Goal: Task Accomplishment & Management: Use online tool/utility

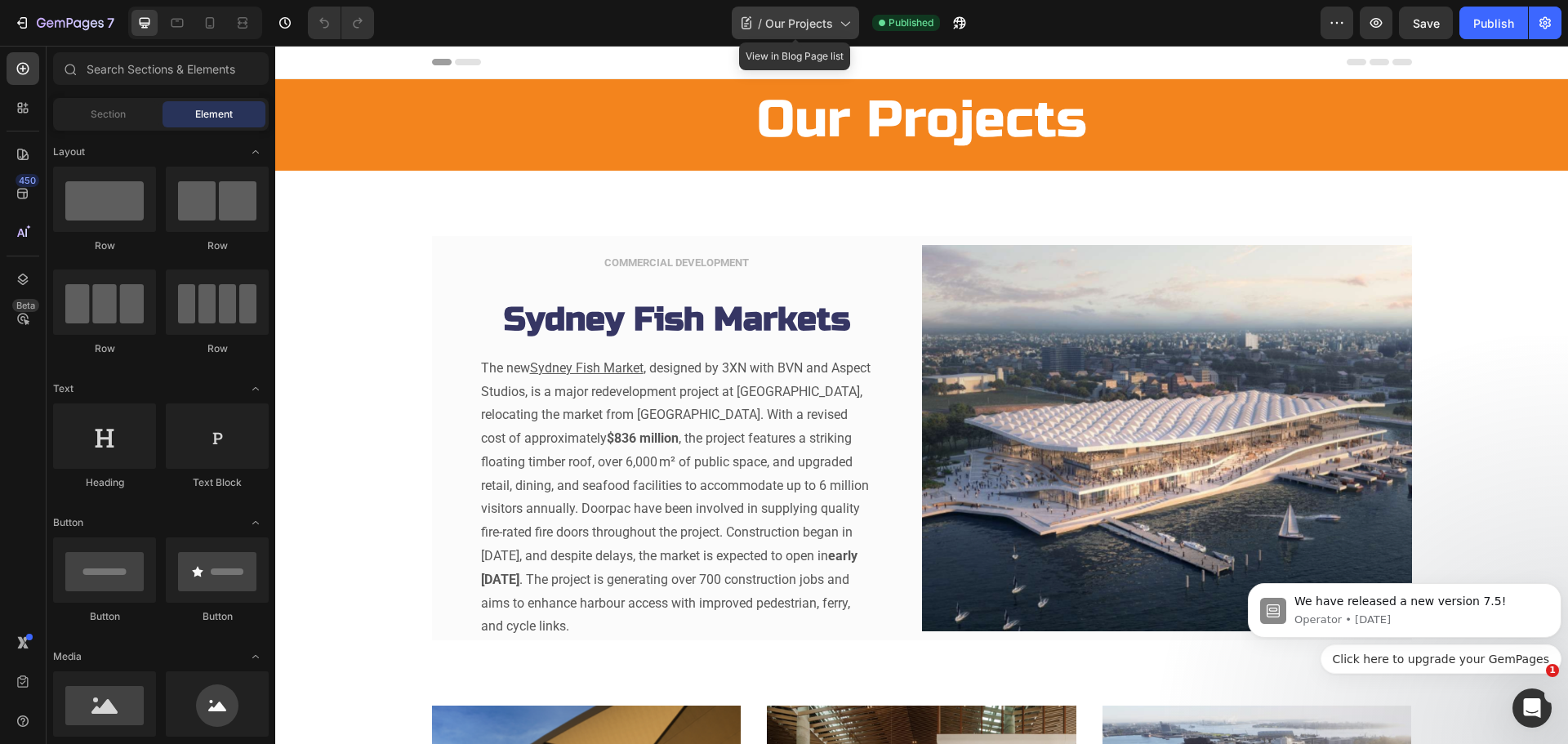
click at [843, 20] on icon at bounding box center [844, 22] width 16 height 16
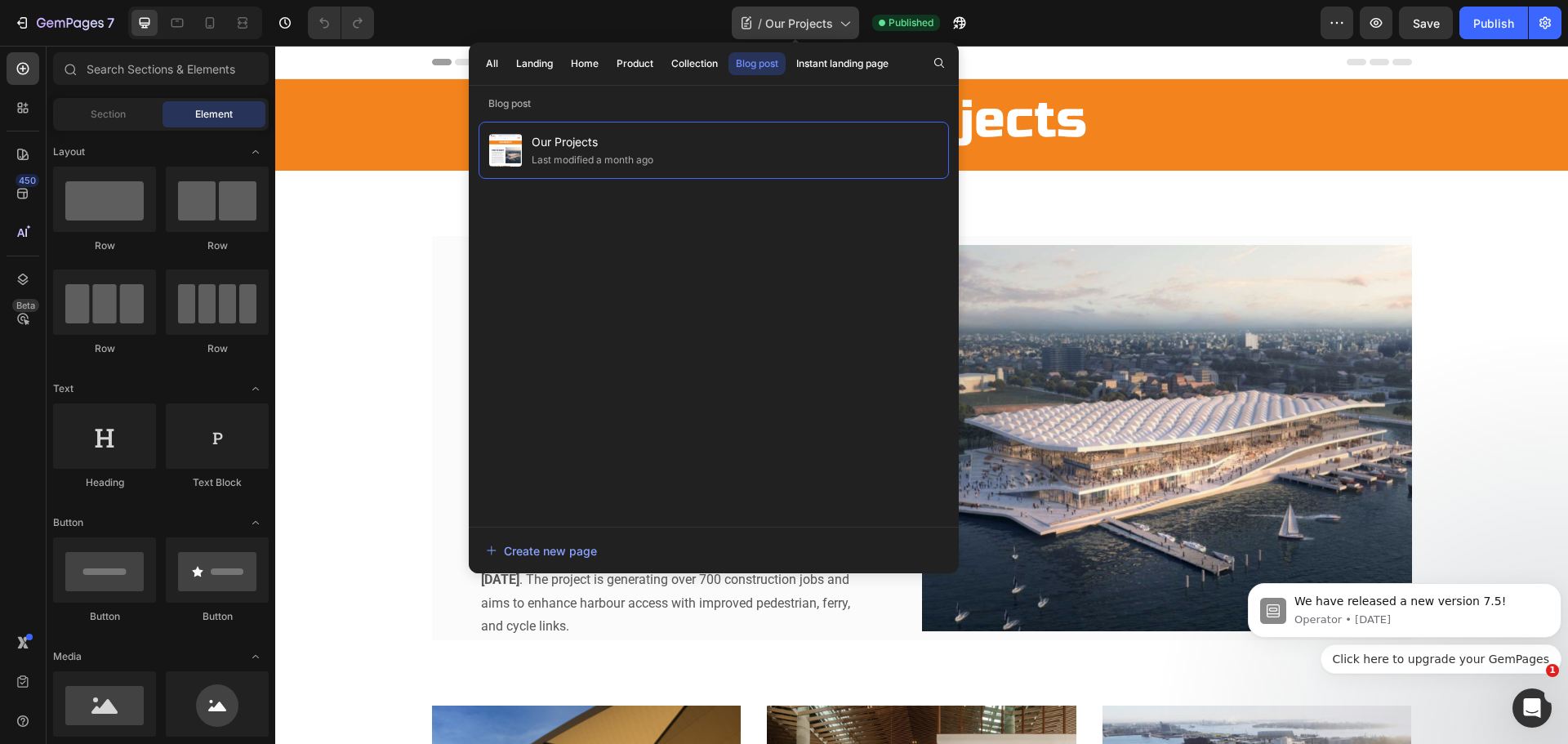
click at [843, 20] on icon at bounding box center [844, 22] width 16 height 16
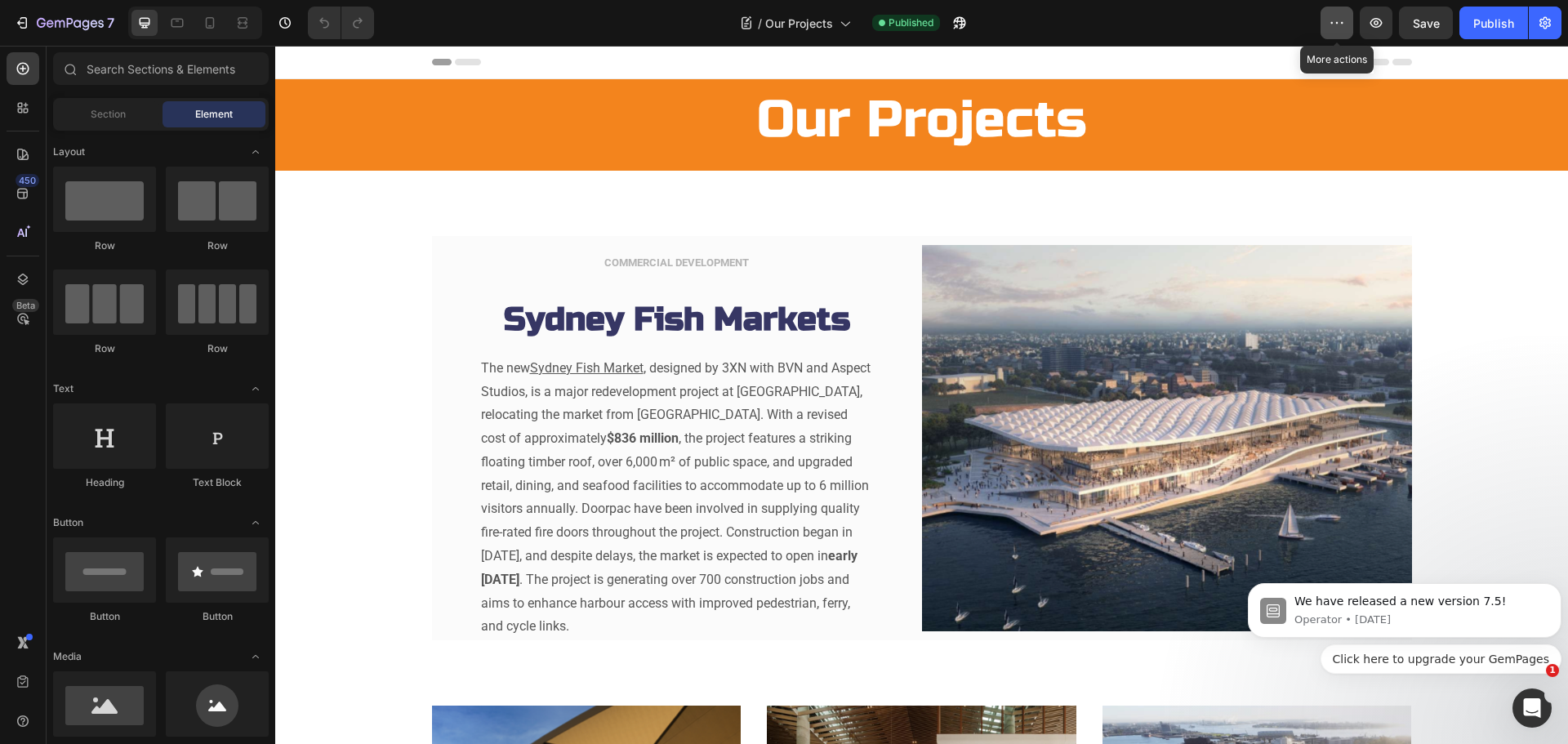
click at [1331, 19] on icon "button" at bounding box center [1337, 22] width 16 height 16
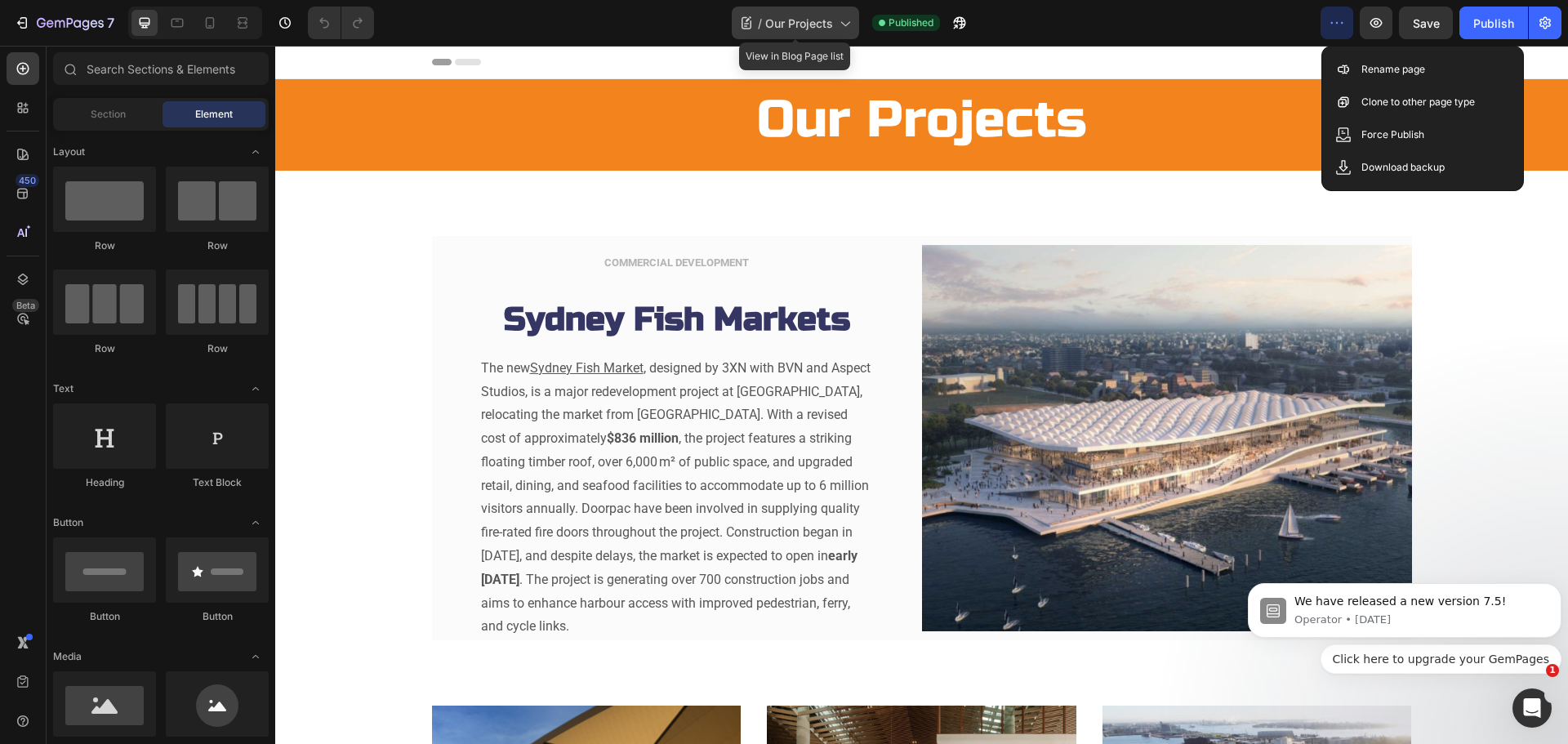
click at [858, 24] on div "/ Our Projects" at bounding box center [795, 23] width 127 height 33
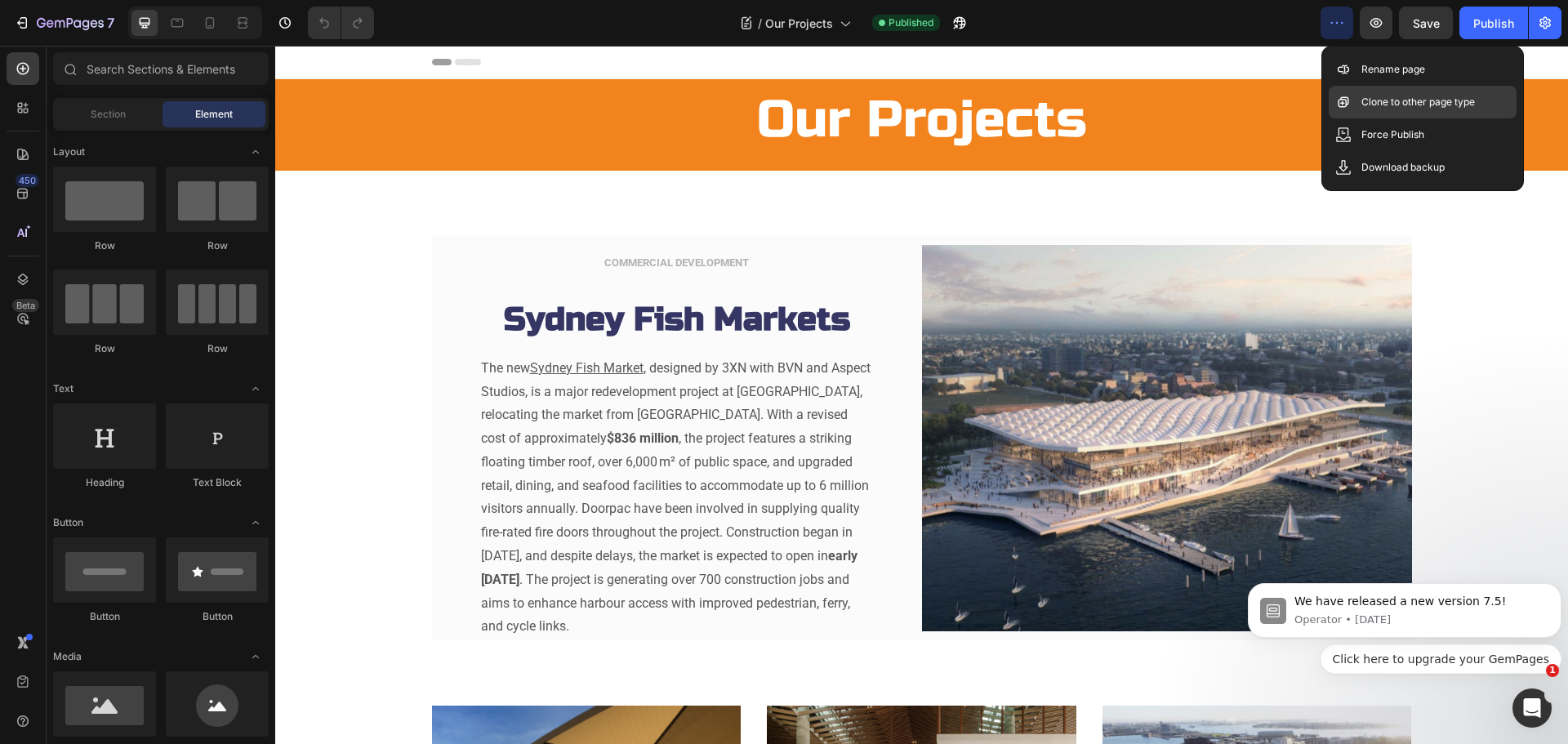
click at [1417, 104] on p "Clone to other page type" at bounding box center [1419, 101] width 114 height 16
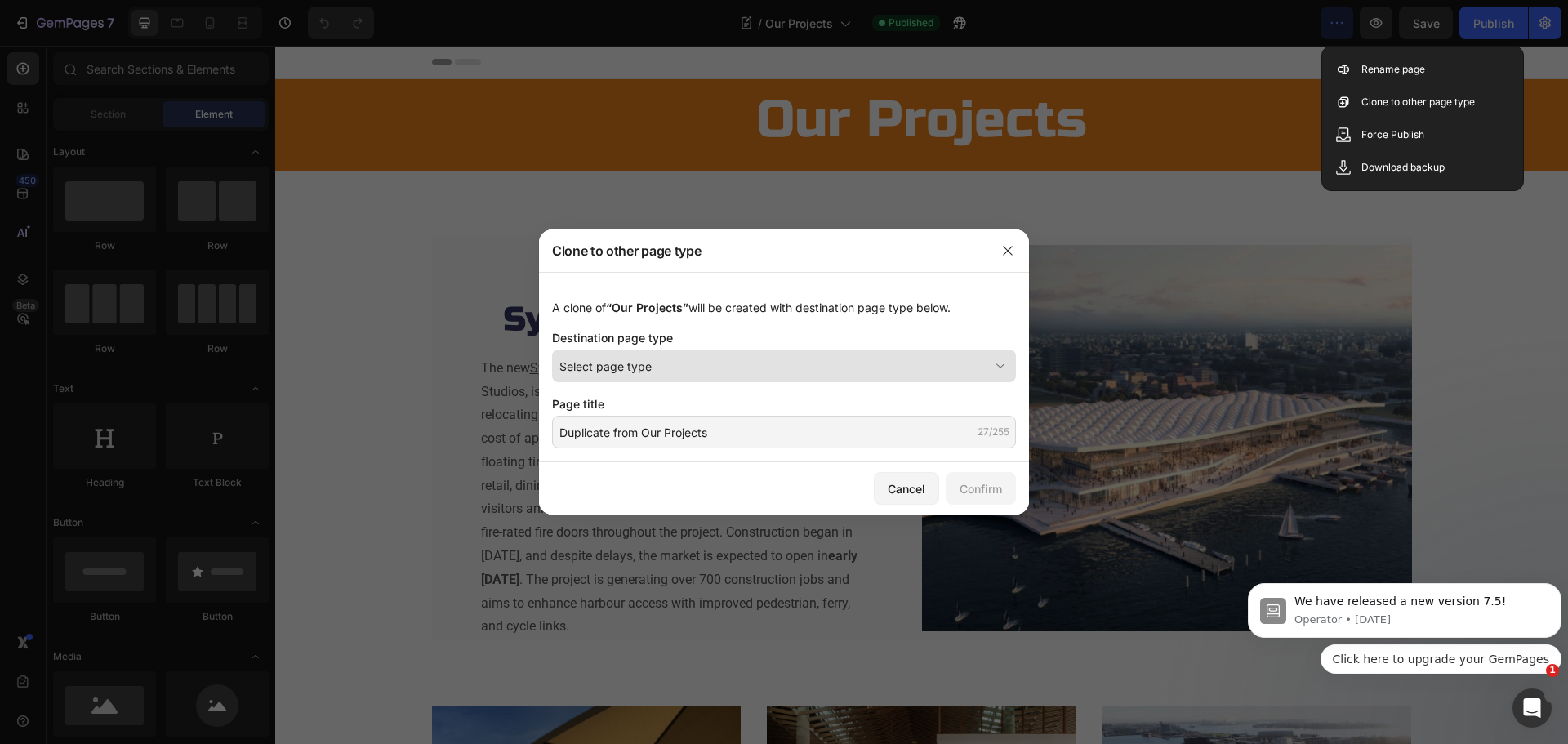
click at [999, 366] on icon at bounding box center [1000, 365] width 16 height 16
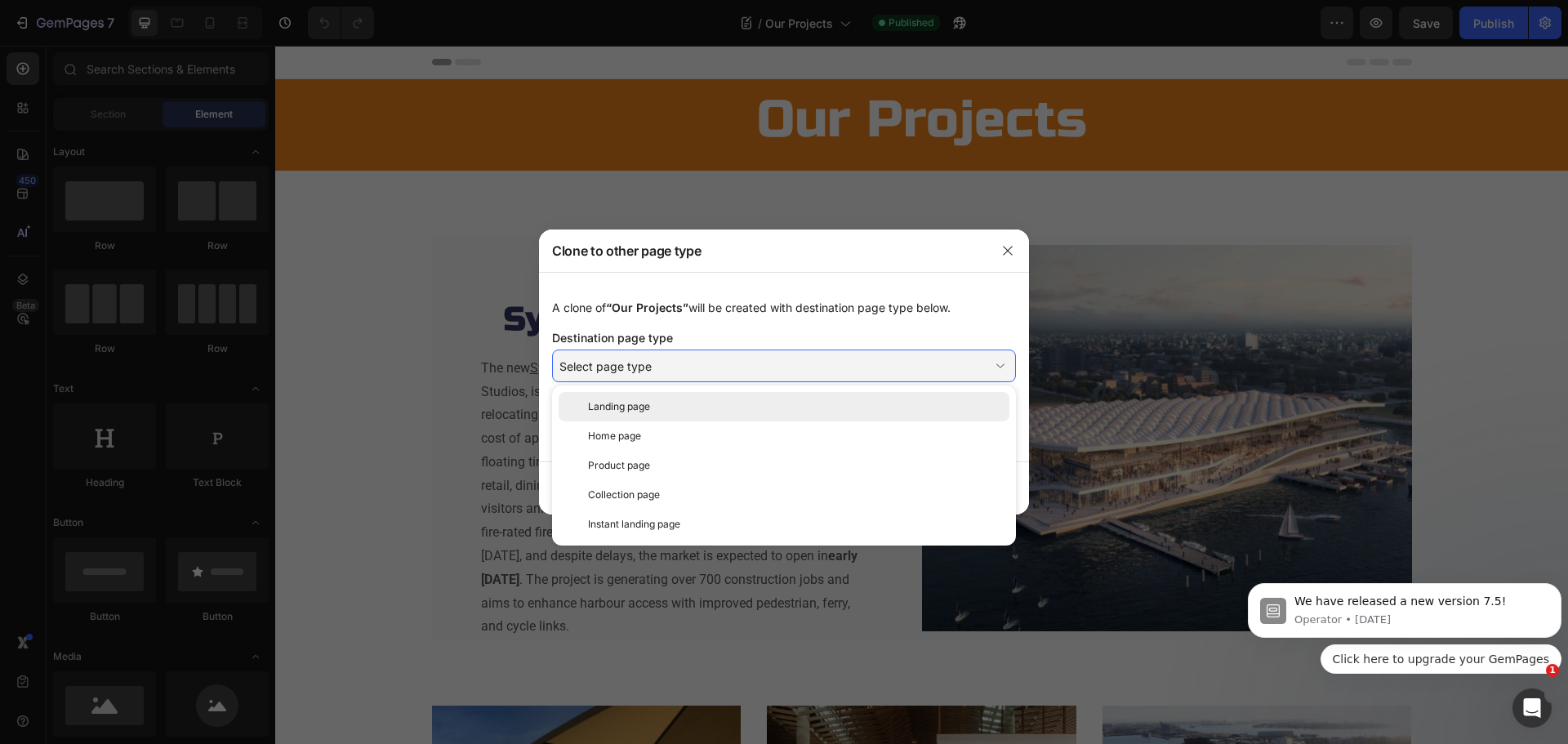
click at [922, 407] on div "Landing page" at bounding box center [795, 406] width 414 height 14
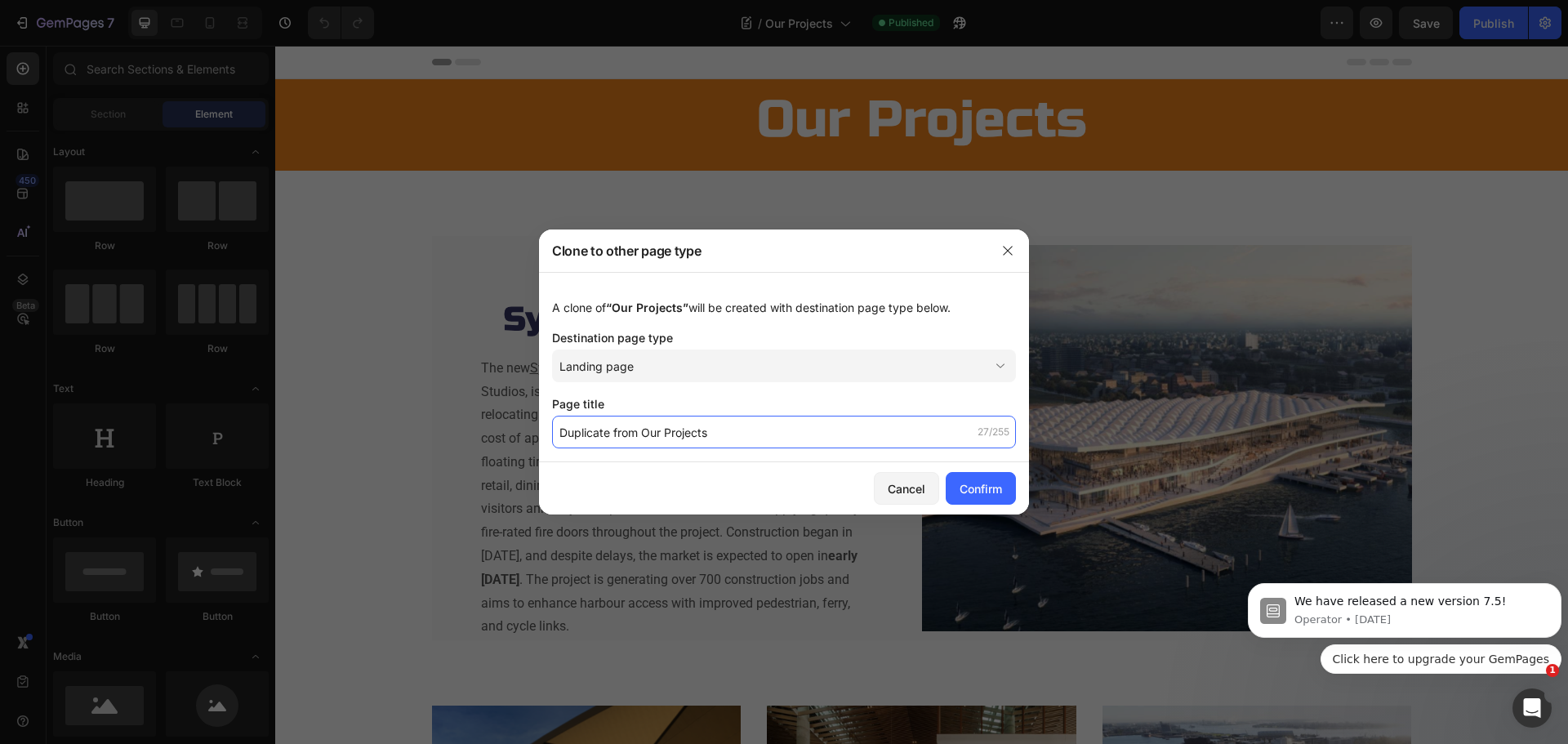
click at [637, 431] on input "Duplicate from Our Projects" at bounding box center [784, 432] width 464 height 33
click at [638, 428] on input "Duplicate from Our Projects" at bounding box center [784, 432] width 464 height 33
drag, startPoint x: 644, startPoint y: 432, endPoint x: 522, endPoint y: 431, distance: 122.0
click at [522, 431] on div "Clone to other page type A clone of “Our Projects” will be created with destina…" at bounding box center [784, 372] width 1568 height 744
click at [651, 441] on input "Our Projects" at bounding box center [784, 432] width 464 height 33
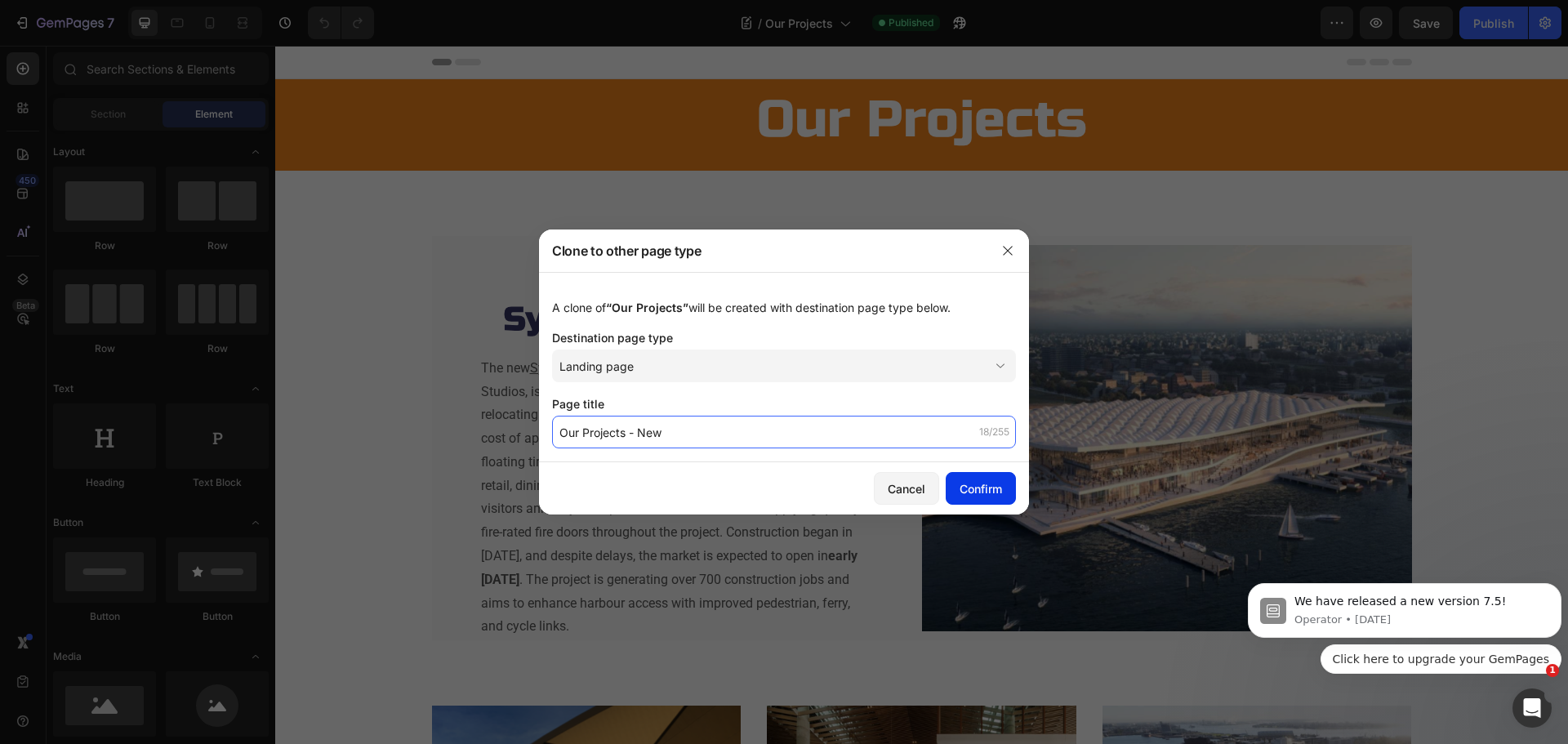
type input "Our Projects - New"
click at [966, 494] on div "Confirm" at bounding box center [981, 489] width 42 height 17
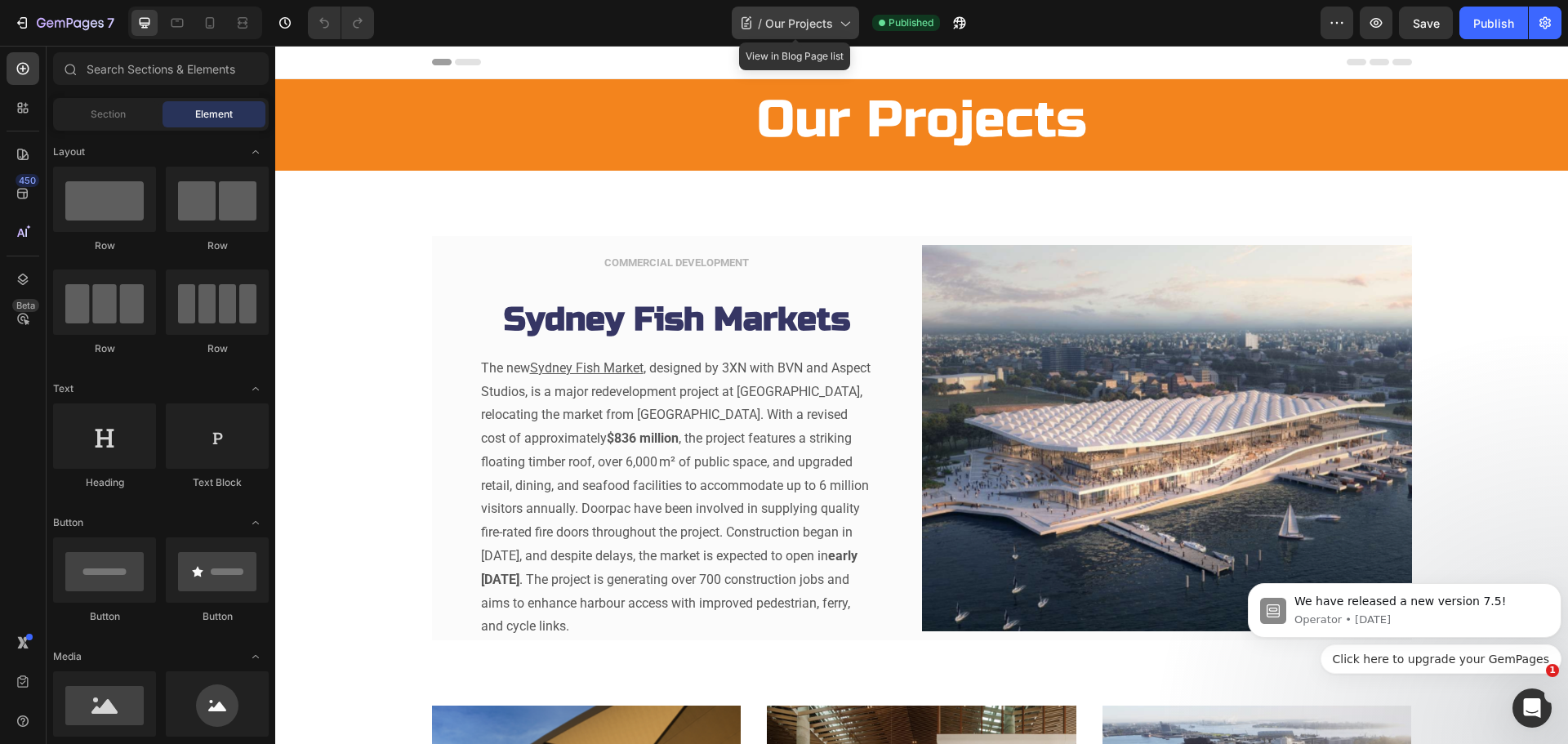
click at [840, 21] on icon at bounding box center [844, 22] width 16 height 16
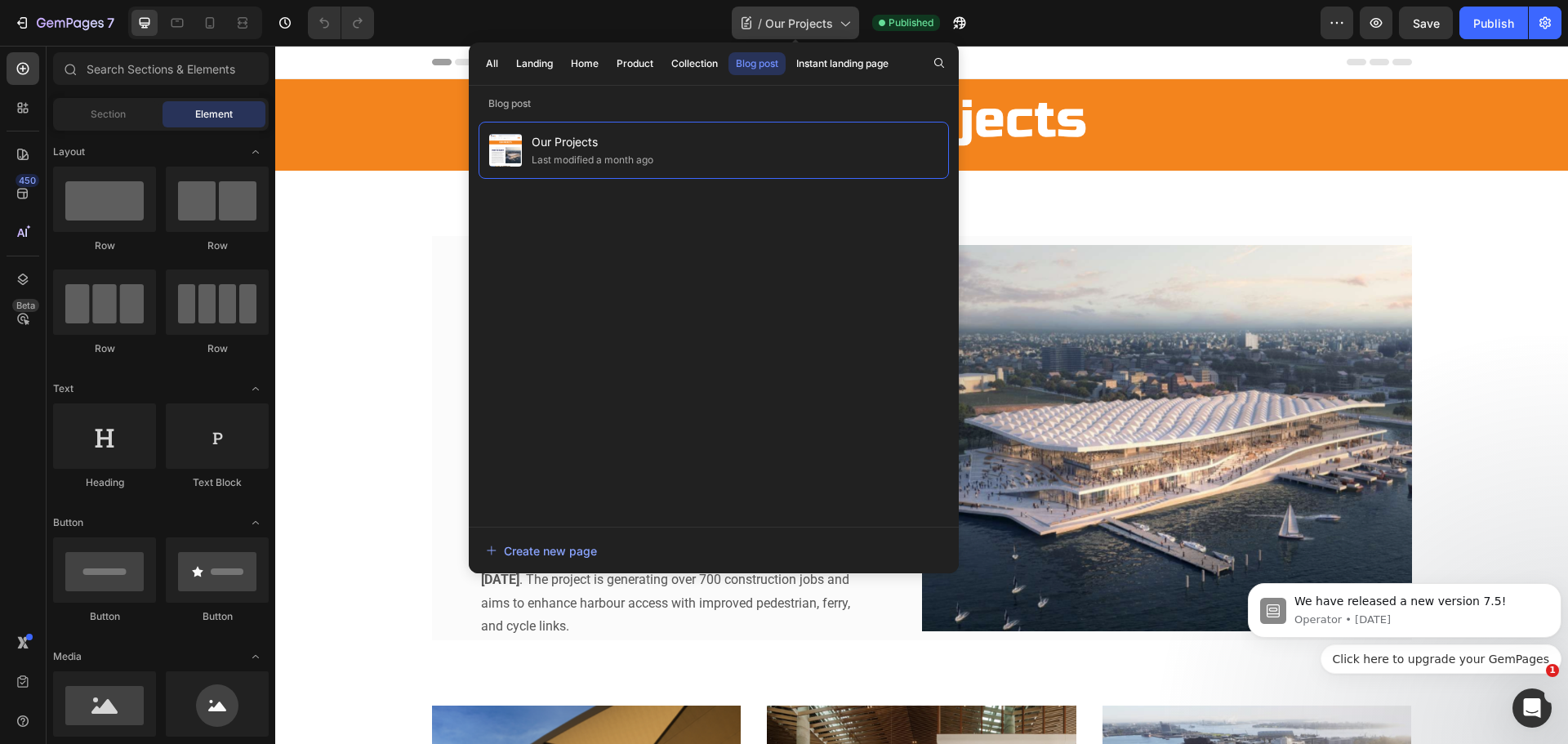
click at [840, 21] on icon at bounding box center [844, 22] width 16 height 16
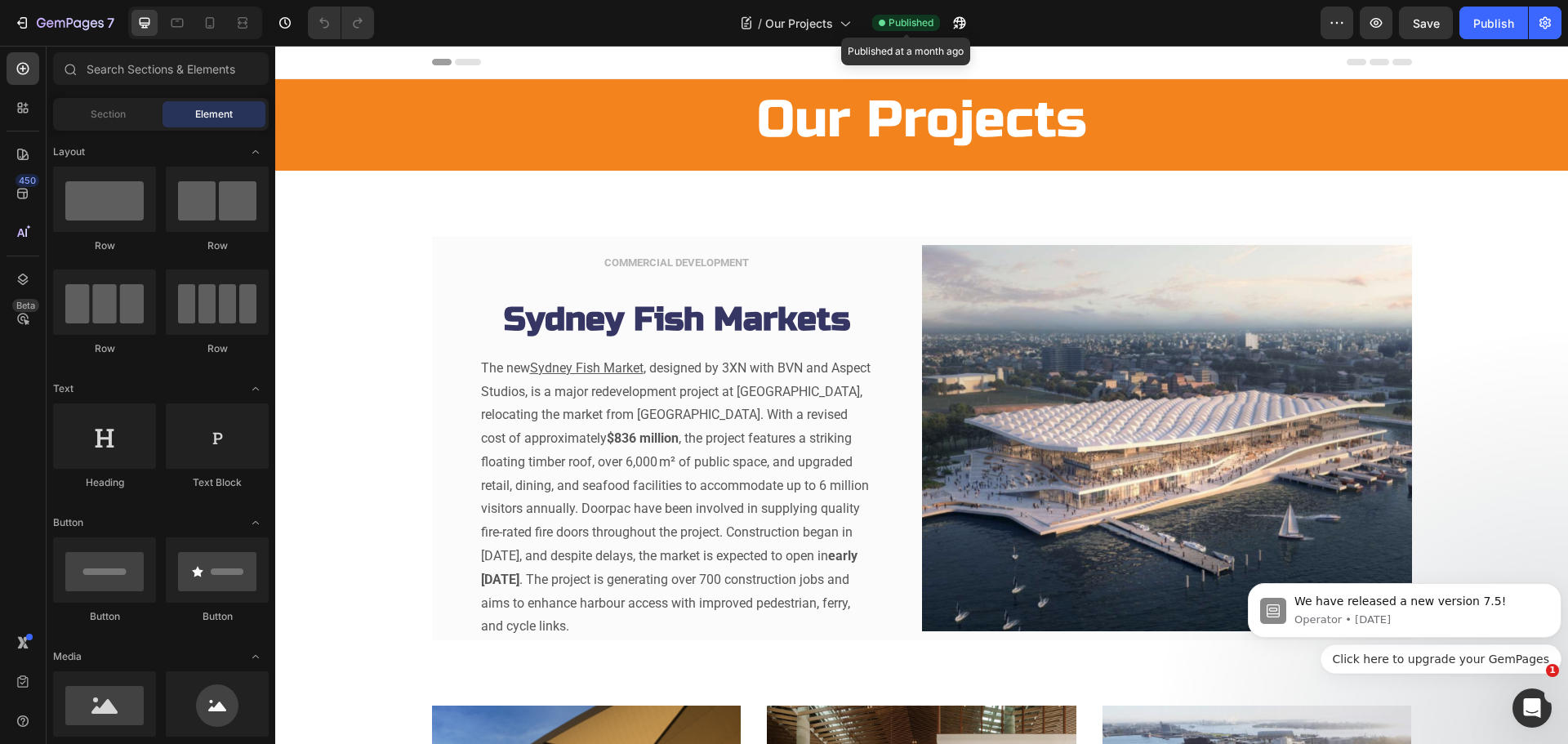
click at [916, 24] on span "Published" at bounding box center [911, 22] width 45 height 14
click at [1337, 19] on icon "button" at bounding box center [1337, 22] width 16 height 16
click at [29, 23] on icon "button" at bounding box center [21, 22] width 16 height 16
